Goal: Navigation & Orientation: Find specific page/section

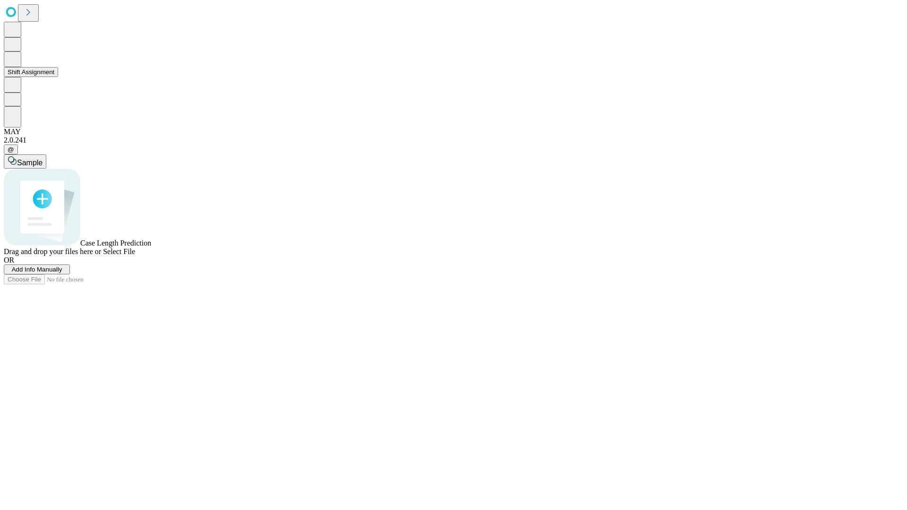
click at [58, 77] on button "Shift Assignment" at bounding box center [31, 72] width 54 height 10
